Goal: Information Seeking & Learning: Learn about a topic

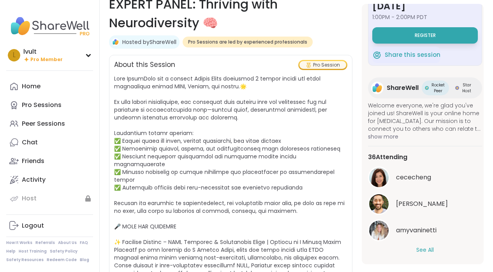
scroll to position [40, 0]
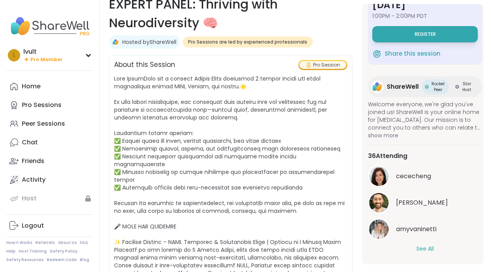
click at [385, 133] on span "show more" at bounding box center [425, 136] width 114 height 8
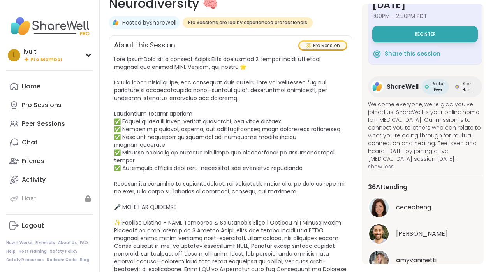
scroll to position [148, 0]
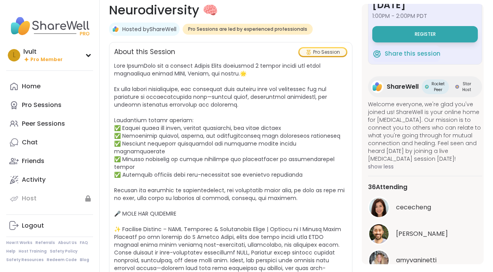
scroll to position [141, 0]
click at [2, 60] on div "l lvult Pro Member Profile Membership Settings Help Home Pro Sessions Peer Sess…" at bounding box center [50, 136] width 100 height 272
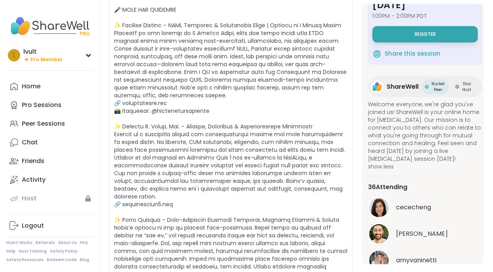
scroll to position [309, 0]
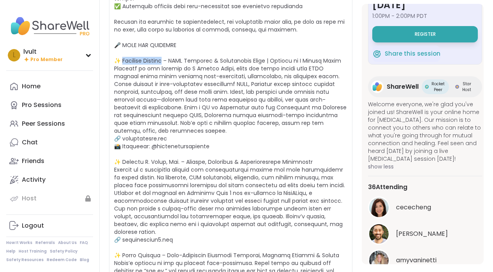
drag, startPoint x: 121, startPoint y: 44, endPoint x: 167, endPoint y: 48, distance: 46.1
click at [167, 48] on span at bounding box center [230, 119] width 233 height 452
copy span "[PERSON_NAME] –"
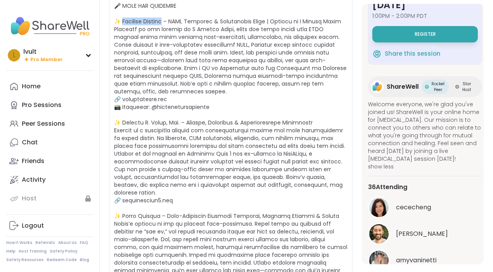
scroll to position [351, 0]
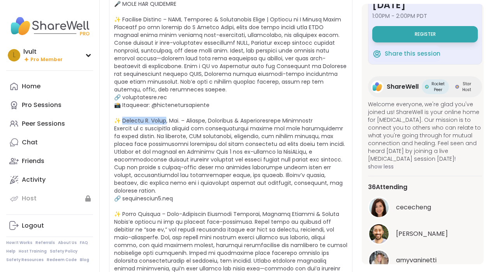
drag, startPoint x: 168, startPoint y: 114, endPoint x: 122, endPoint y: 113, distance: 45.2
click at [122, 113] on span at bounding box center [230, 78] width 233 height 452
copy span "[PERSON_NAME] Nurse, Es"
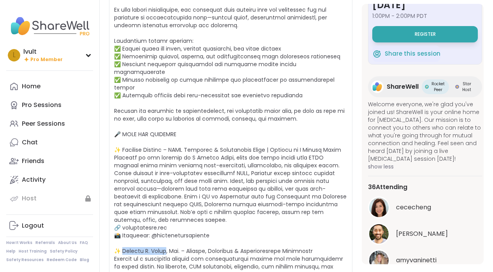
scroll to position [224, 0]
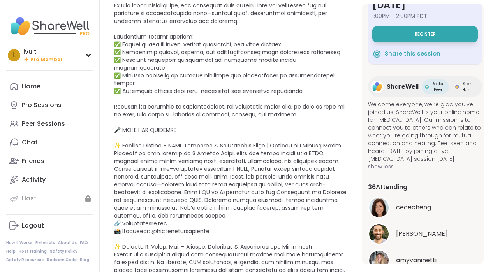
click at [227, 114] on span at bounding box center [230, 204] width 233 height 452
